Goal: Find specific page/section: Find specific page/section

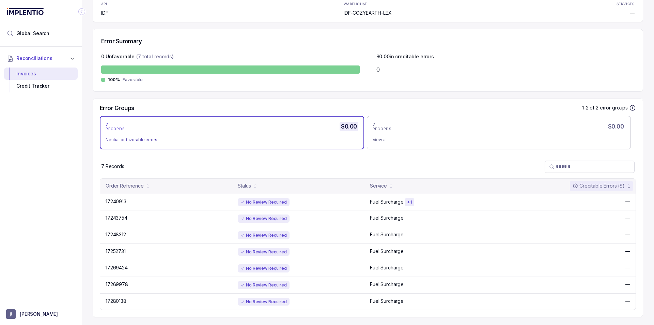
scroll to position [139, 0]
click at [387, 133] on div "7 RECORDS $0.00 View all" at bounding box center [499, 132] width 253 height 22
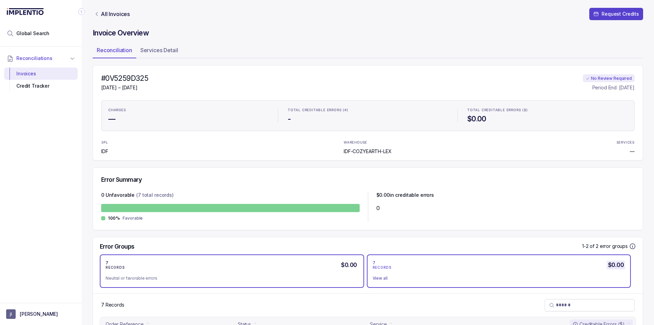
scroll to position [0, 0]
click at [281, 271] on div "7 RECORDS $0.00 Neutral or favorable errors" at bounding box center [232, 271] width 253 height 22
click at [443, 266] on div "7 RECORDS $0.00" at bounding box center [499, 265] width 253 height 10
click at [289, 260] on div "7 RECORDS $0.00" at bounding box center [232, 265] width 253 height 10
click at [421, 262] on div "7 RECORDS $0.00" at bounding box center [499, 265] width 253 height 10
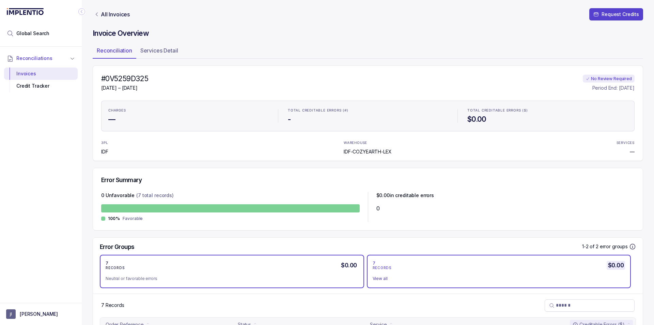
click at [305, 269] on div "7 RECORDS $0.00" at bounding box center [232, 265] width 253 height 10
click at [406, 265] on div "7 RECORDS $0.00" at bounding box center [499, 265] width 253 height 10
drag, startPoint x: 294, startPoint y: 269, endPoint x: 428, endPoint y: 271, distance: 133.2
click at [295, 269] on div "7 RECORDS $0.00" at bounding box center [232, 265] width 253 height 10
click at [428, 271] on div "7 RECORDS $0.00 View all" at bounding box center [499, 271] width 253 height 22
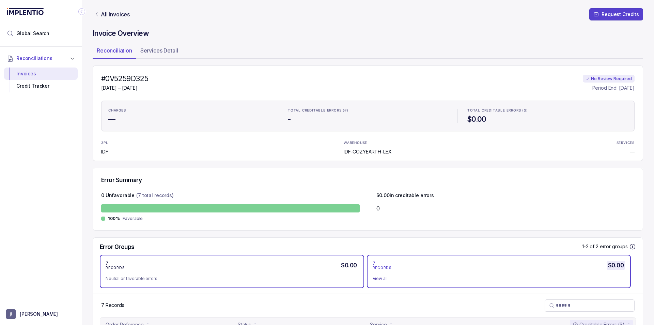
drag, startPoint x: 267, startPoint y: 270, endPoint x: 343, endPoint y: 263, distance: 76.2
click at [268, 270] on div "7 RECORDS $0.00" at bounding box center [232, 265] width 253 height 10
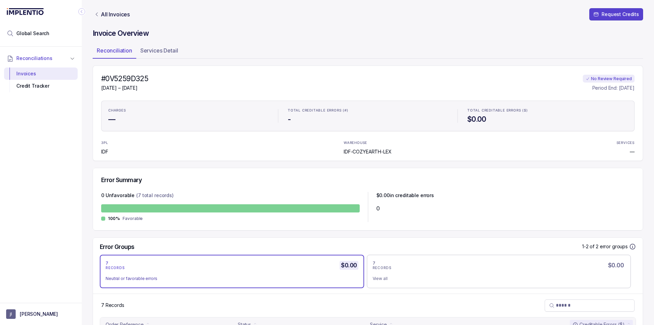
drag, startPoint x: 396, startPoint y: 271, endPoint x: 261, endPoint y: 267, distance: 135.0
click at [390, 272] on div "7 RECORDS $0.00 View all" at bounding box center [499, 271] width 253 height 22
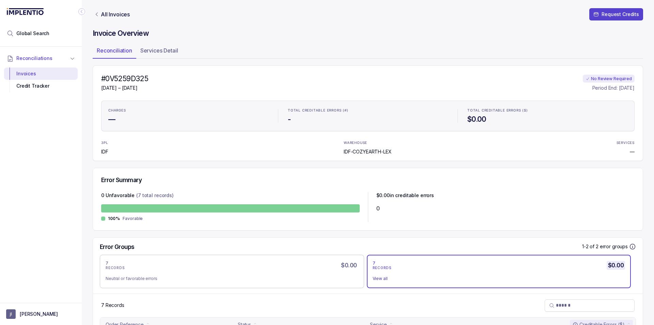
drag, startPoint x: 261, startPoint y: 267, endPoint x: 398, endPoint y: 266, distance: 137.3
click at [264, 266] on div "7 RECORDS $0.00" at bounding box center [232, 265] width 253 height 10
drag, startPoint x: 398, startPoint y: 266, endPoint x: 392, endPoint y: 267, distance: 6.2
click at [396, 266] on div "7 RECORDS $0.00" at bounding box center [499, 265] width 253 height 10
drag, startPoint x: 278, startPoint y: 271, endPoint x: 371, endPoint y: 265, distance: 93.2
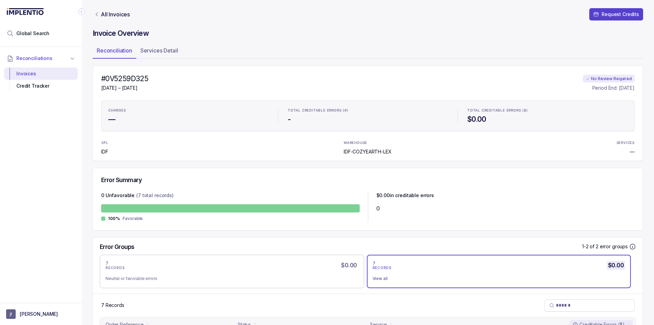
click at [281, 270] on div "7 RECORDS $0.00 Neutral or favorable errors" at bounding box center [232, 271] width 253 height 22
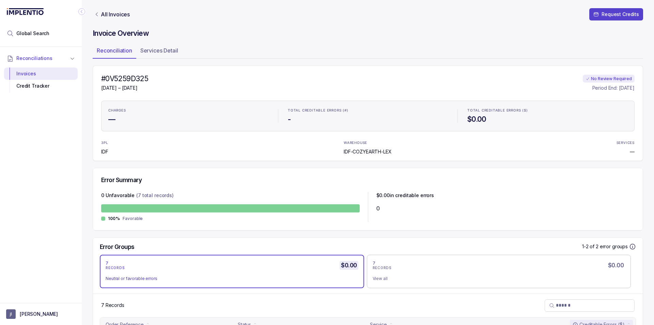
drag, startPoint x: 390, startPoint y: 267, endPoint x: 231, endPoint y: 265, distance: 158.8
click at [390, 267] on p "RECORDS" at bounding box center [382, 268] width 19 height 4
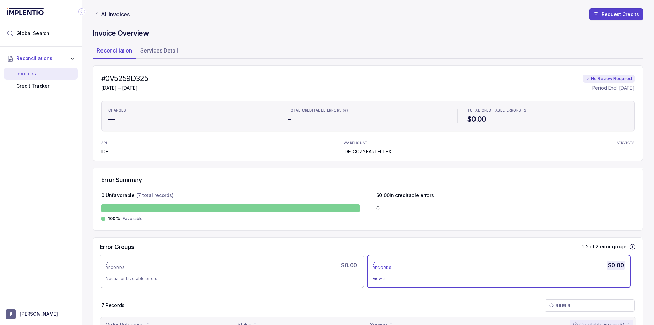
drag, startPoint x: 231, startPoint y: 265, endPoint x: 371, endPoint y: 262, distance: 139.7
click at [236, 263] on div "7 RECORDS $0.00" at bounding box center [232, 265] width 253 height 10
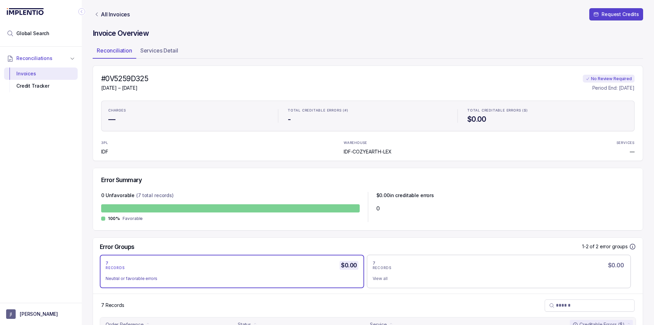
drag, startPoint x: 371, startPoint y: 262, endPoint x: 276, endPoint y: 262, distance: 94.7
click at [364, 263] on div "7 RECORDS $0.00 Neutral or favorable errors 7 RECORDS $0.00 View all" at bounding box center [368, 271] width 550 height 33
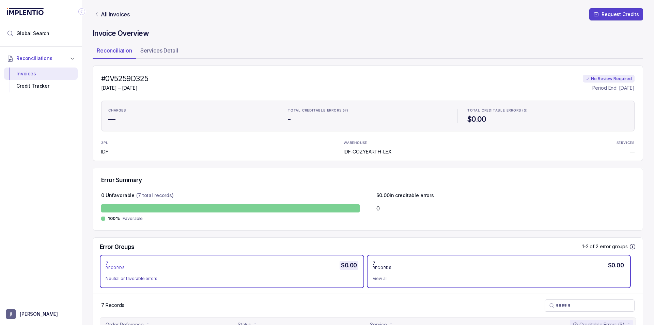
drag, startPoint x: 276, startPoint y: 262, endPoint x: 454, endPoint y: 272, distance: 177.8
click at [319, 260] on div "7 RECORDS $0.00" at bounding box center [232, 265] width 253 height 10
drag, startPoint x: 454, startPoint y: 272, endPoint x: 288, endPoint y: 263, distance: 165.5
click at [397, 275] on div "7 RECORDS $0.00 View all" at bounding box center [499, 271] width 253 height 22
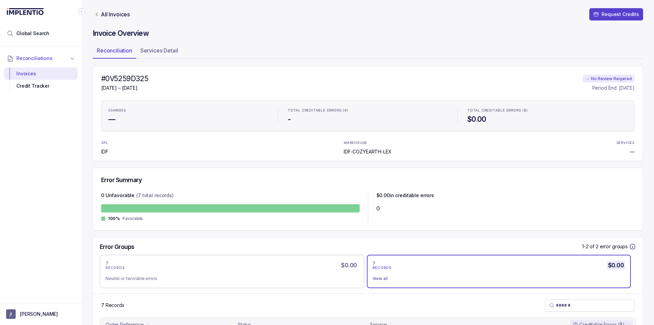
drag, startPoint x: 288, startPoint y: 263, endPoint x: 425, endPoint y: 275, distance: 137.1
click at [336, 268] on div "7 RECORDS $0.00" at bounding box center [232, 265] width 253 height 10
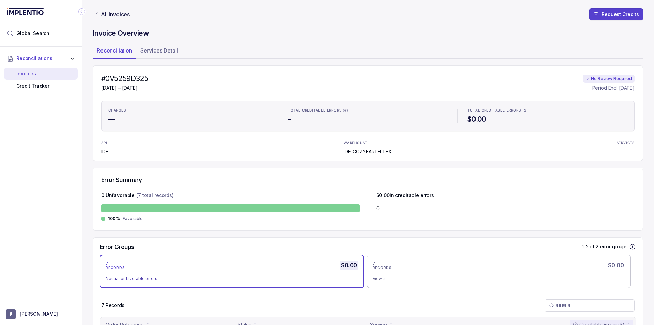
drag, startPoint x: 425, startPoint y: 275, endPoint x: 229, endPoint y: 257, distance: 196.3
click at [353, 276] on div "7 RECORDS $0.00 Neutral or favorable errors 7 RECORDS $0.00 View all" at bounding box center [368, 271] width 550 height 33
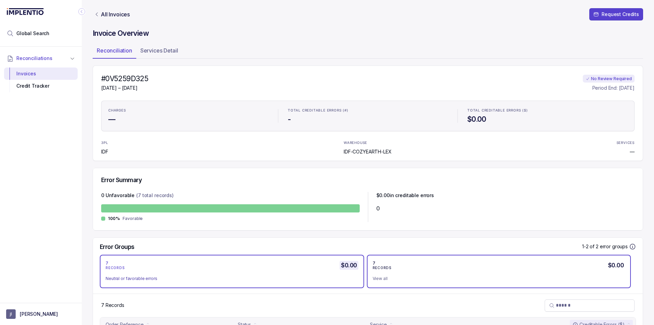
click at [418, 278] on div "View all" at bounding box center [496, 278] width 247 height 7
drag, startPoint x: 225, startPoint y: 266, endPoint x: 303, endPoint y: 262, distance: 78.1
click at [225, 266] on div "7 RECORDS $0.00" at bounding box center [232, 265] width 253 height 10
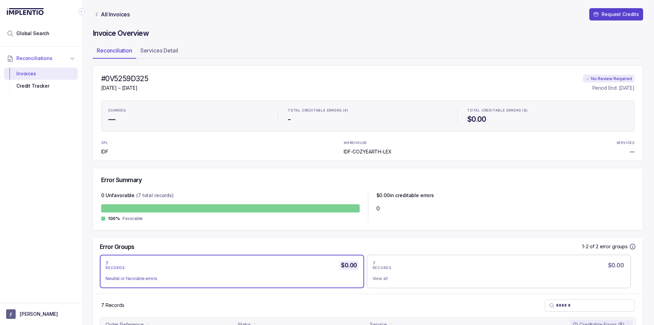
drag, startPoint x: 381, startPoint y: 266, endPoint x: 299, endPoint y: 263, distance: 82.5
click at [378, 267] on p "RECORDS" at bounding box center [382, 268] width 19 height 4
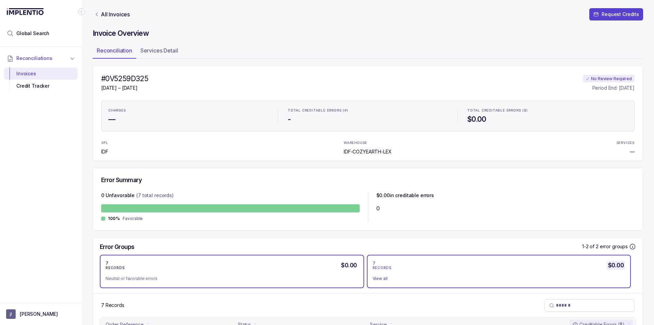
click at [252, 262] on div "7 RECORDS $0.00" at bounding box center [232, 265] width 253 height 10
drag, startPoint x: 447, startPoint y: 274, endPoint x: 267, endPoint y: 267, distance: 180.4
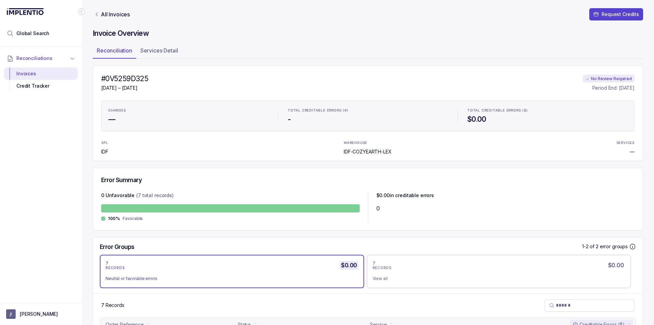
click at [444, 274] on li "View all" at bounding box center [499, 278] width 253 height 8
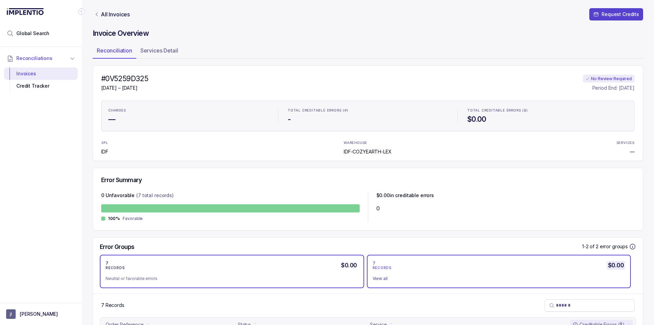
drag, startPoint x: 267, startPoint y: 267, endPoint x: 440, endPoint y: 269, distance: 172.8
click at [269, 267] on div "7 RECORDS $0.00" at bounding box center [232, 265] width 253 height 10
click at [440, 268] on div "7 RECORDS $0.00" at bounding box center [499, 265] width 253 height 10
drag, startPoint x: 258, startPoint y: 267, endPoint x: 358, endPoint y: 261, distance: 100.4
click at [262, 267] on div "7 RECORDS $0.00" at bounding box center [232, 265] width 253 height 10
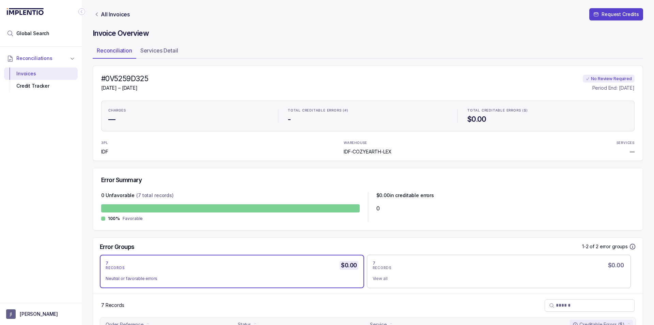
click at [359, 261] on div "7 RECORDS $0.00 Neutral or favorable errors" at bounding box center [232, 271] width 264 height 33
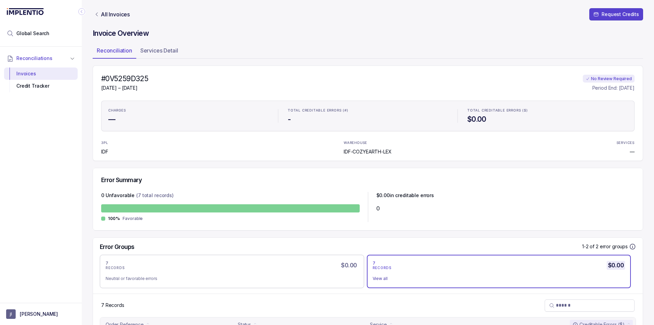
click at [393, 267] on div "7 RECORDS $0.00" at bounding box center [499, 265] width 253 height 10
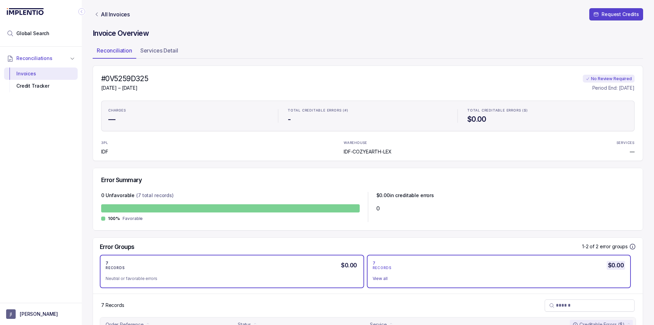
drag, startPoint x: 281, startPoint y: 267, endPoint x: 349, endPoint y: 261, distance: 68.4
click at [281, 267] on div "7 RECORDS $0.00" at bounding box center [232, 265] width 253 height 10
click at [378, 267] on p "RECORDS" at bounding box center [382, 268] width 19 height 4
drag, startPoint x: 172, startPoint y: 263, endPoint x: 360, endPoint y: 275, distance: 189.1
click at [184, 262] on div "7 RECORDS $0.00" at bounding box center [232, 265] width 253 height 10
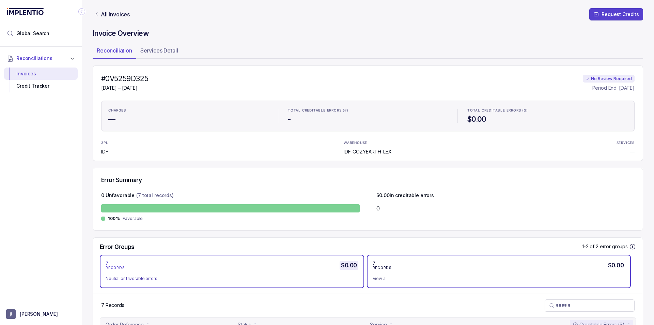
click at [367, 274] on div "7 RECORDS $0.00 View all" at bounding box center [499, 271] width 264 height 33
drag, startPoint x: 260, startPoint y: 272, endPoint x: 321, endPoint y: 262, distance: 61.8
click at [266, 273] on div "7 RECORDS $0.00 Neutral or favorable errors" at bounding box center [232, 271] width 253 height 22
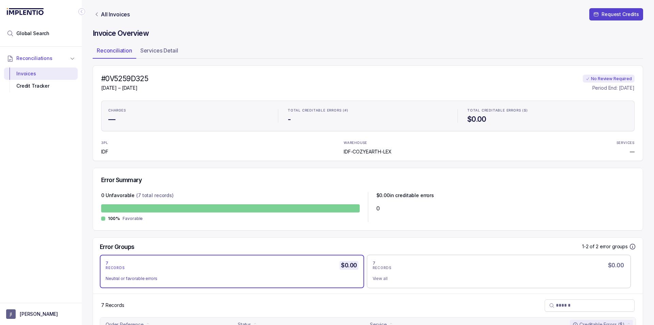
drag, startPoint x: 335, startPoint y: 244, endPoint x: 293, endPoint y: 250, distance: 42.3
click at [335, 245] on div "Error Groups 1-2 of 2 error groups" at bounding box center [368, 249] width 550 height 12
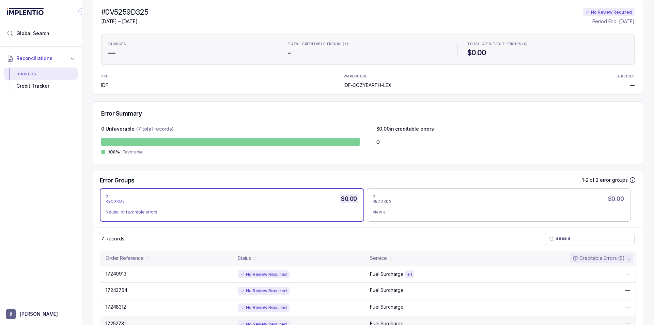
scroll to position [139, 0]
